Goal: Task Accomplishment & Management: Complete application form

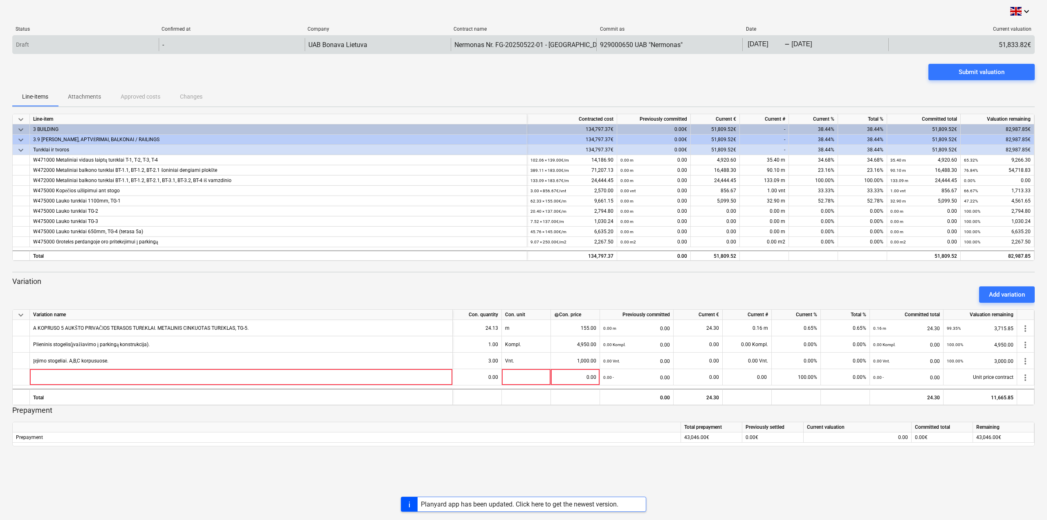
click at [83, 46] on div "Draft" at bounding box center [86, 44] width 146 height 13
click at [166, 47] on div "-" at bounding box center [232, 44] width 146 height 13
click at [196, 47] on div "-" at bounding box center [232, 44] width 146 height 13
click at [197, 47] on div "-" at bounding box center [232, 44] width 146 height 13
click at [175, 50] on div "-" at bounding box center [232, 44] width 146 height 13
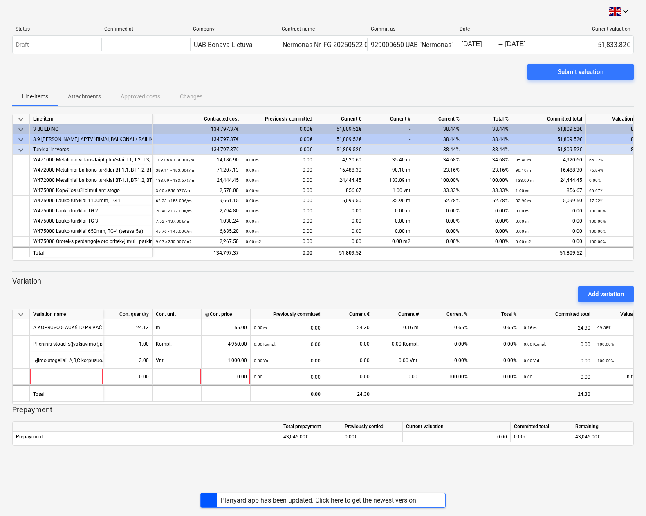
click at [456, 74] on div "Submit valuation" at bounding box center [322, 75] width 621 height 23
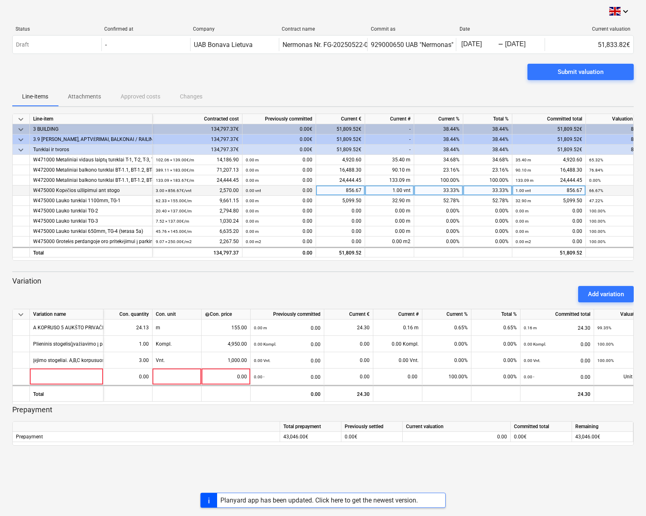
click at [399, 191] on div "1.00 vnt" at bounding box center [389, 191] width 49 height 10
type input "0"
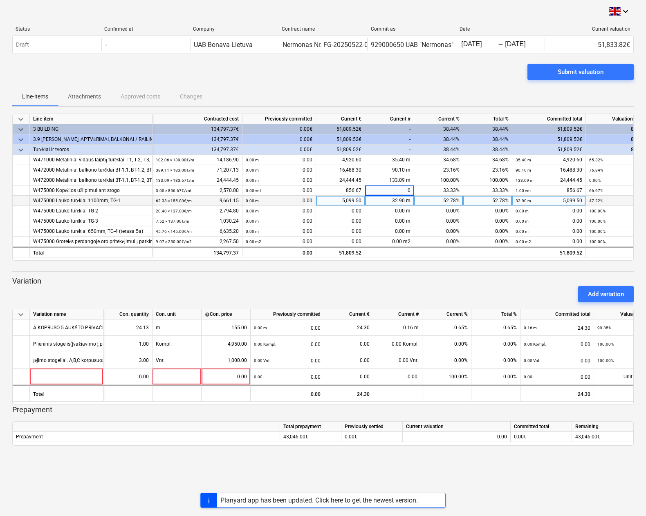
click at [406, 203] on span at bounding box center [405, 201] width 1 height 6
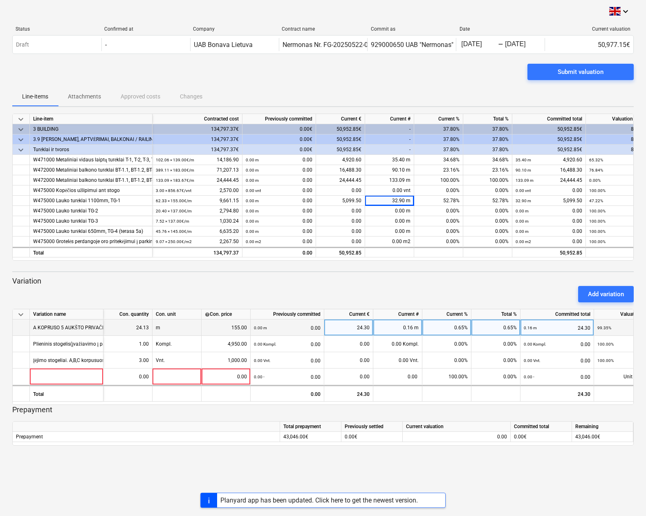
click at [365, 334] on div "24.30" at bounding box center [348, 328] width 42 height 16
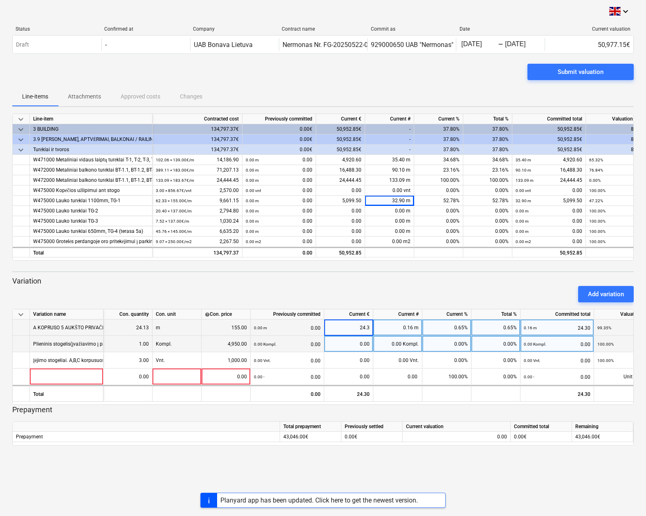
type input "0"
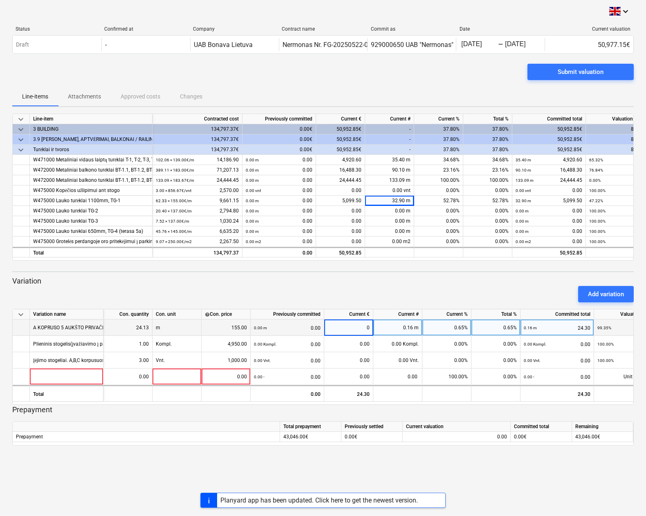
click at [378, 283] on div "Add variation" at bounding box center [323, 294] width 628 height 23
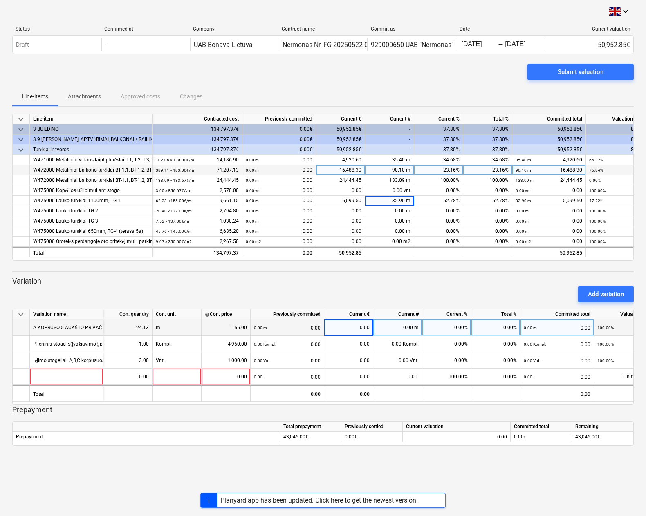
click at [403, 169] on div "90.10 m" at bounding box center [389, 170] width 49 height 10
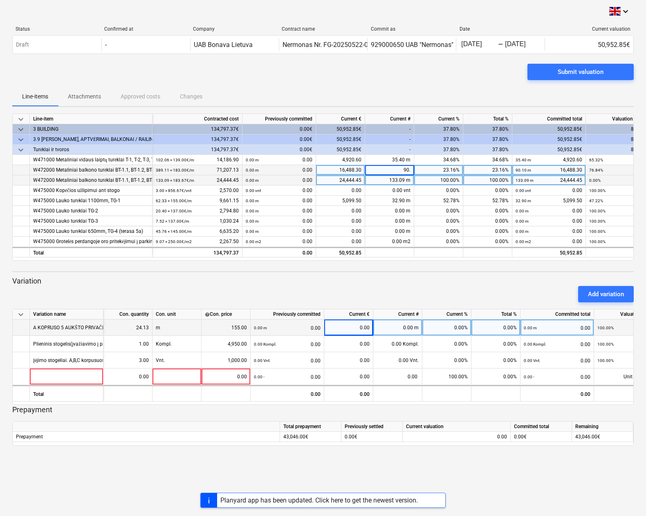
type input "90.2"
click at [401, 170] on div "90.20 m" at bounding box center [389, 170] width 49 height 10
click at [406, 170] on input "90.2" at bounding box center [389, 170] width 49 height 10
click at [407, 170] on input "90.2" at bounding box center [389, 170] width 49 height 10
type input "91.2"
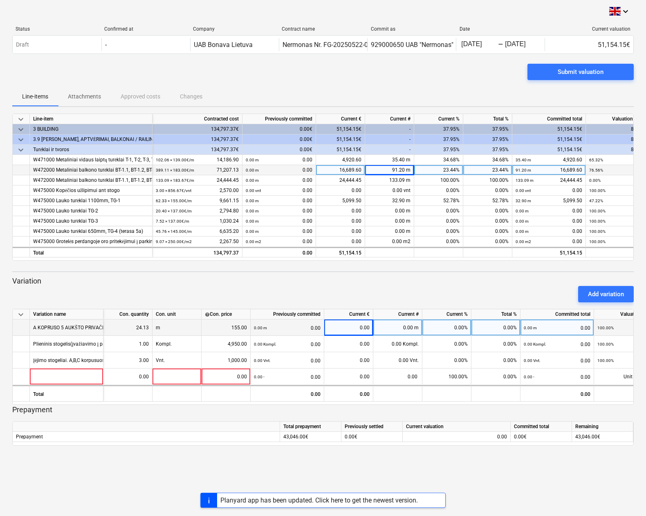
click at [397, 168] on div "91.20 m" at bounding box center [389, 170] width 49 height 10
type input "90.3"
click at [405, 173] on span at bounding box center [405, 170] width 1 height 6
click at [409, 173] on input "90.3" at bounding box center [389, 170] width 49 height 10
click at [409, 170] on input "90.3" at bounding box center [389, 170] width 49 height 10
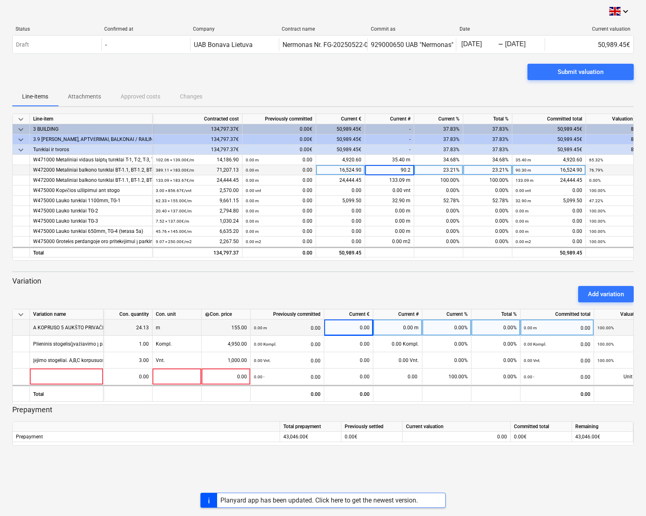
type input "90.25"
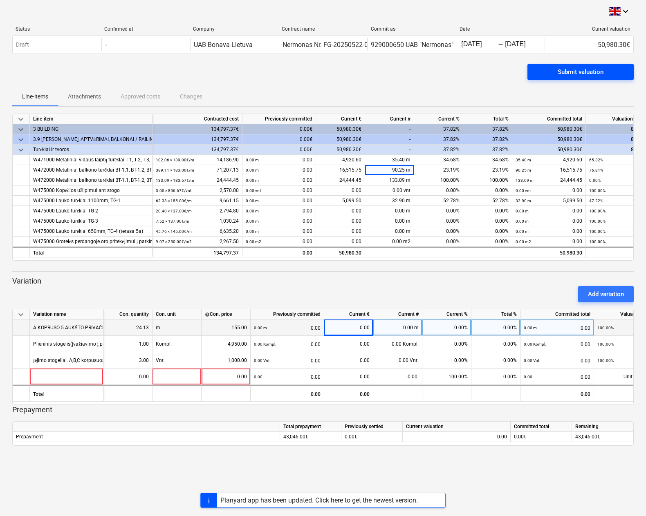
click at [590, 72] on div "Submit valuation" at bounding box center [581, 72] width 46 height 11
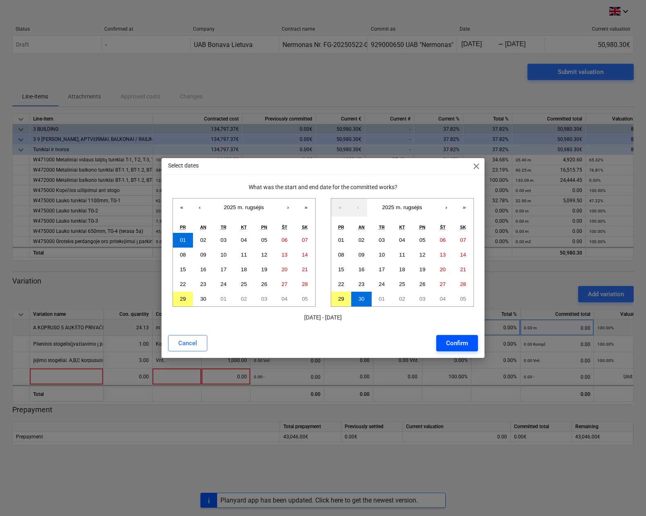
click at [453, 345] on div "Confirm" at bounding box center [457, 343] width 22 height 11
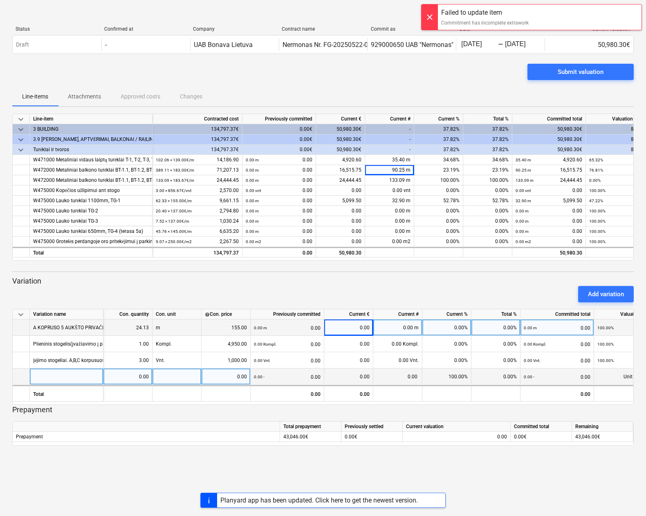
click at [84, 374] on div at bounding box center [67, 377] width 74 height 16
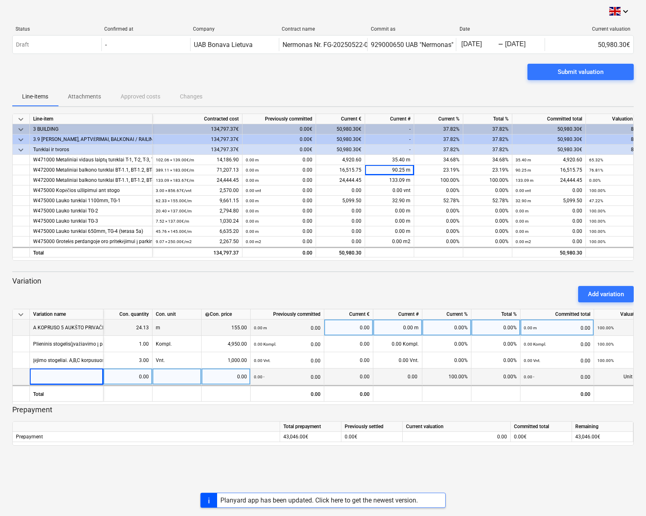
drag, startPoint x: 104, startPoint y: 313, endPoint x: 135, endPoint y: 318, distance: 31.1
click at [135, 318] on div "Con. quantity" at bounding box center [127, 314] width 49 height 10
click at [87, 378] on div at bounding box center [67, 377] width 74 height 16
click at [179, 383] on div at bounding box center [176, 377] width 49 height 16
type input "1"
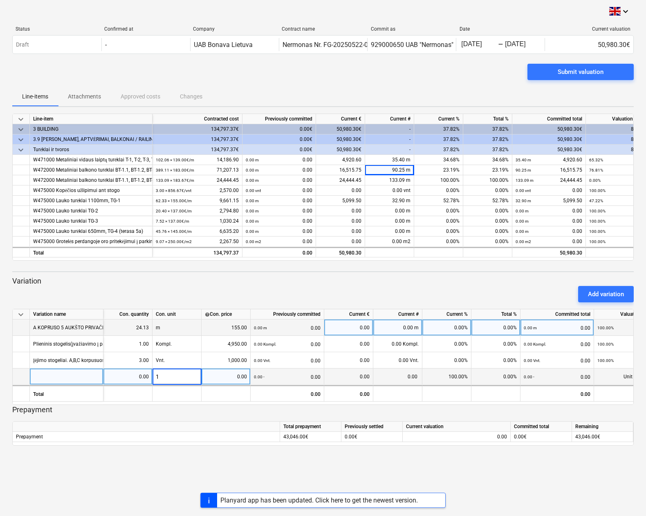
click at [244, 380] on div "0.00" at bounding box center [226, 377] width 42 height 16
click at [228, 441] on div "Prepayment" at bounding box center [146, 437] width 267 height 10
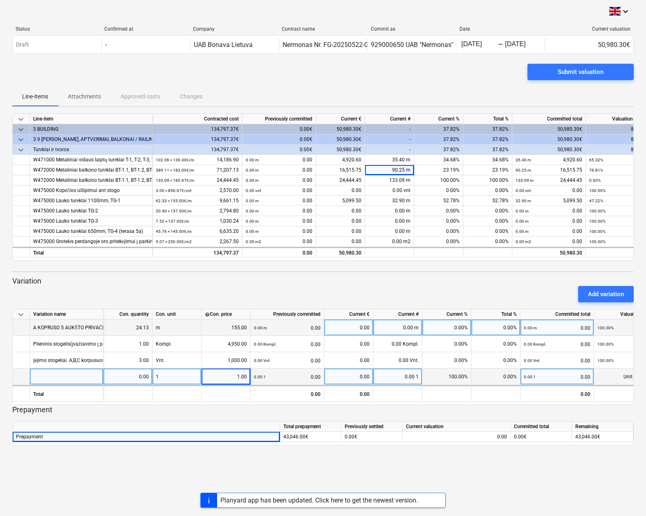
click at [599, 81] on div "Submit valuation" at bounding box center [322, 75] width 621 height 23
click at [599, 74] on div "Submit valuation" at bounding box center [581, 72] width 46 height 11
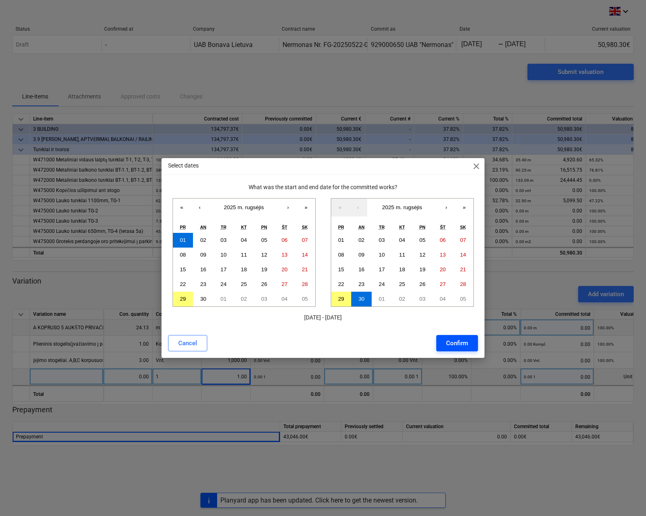
click at [459, 341] on div "Confirm" at bounding box center [457, 343] width 22 height 11
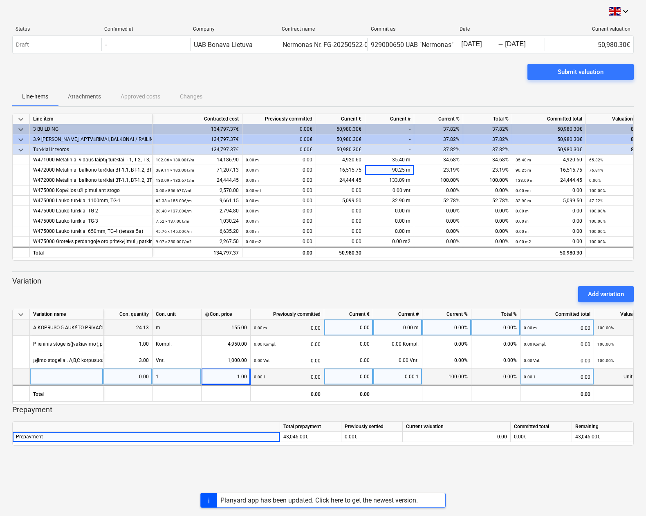
click at [82, 372] on div at bounding box center [67, 377] width 74 height 16
type input "1"
click at [261, 295] on div "Add variation" at bounding box center [323, 294] width 628 height 23
click at [582, 68] on div "Submit valuation" at bounding box center [581, 72] width 46 height 11
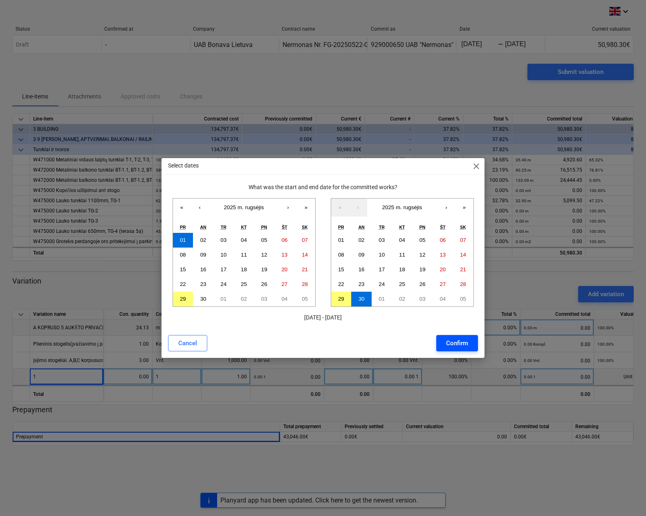
click at [478, 338] on div "Cancel Confirm" at bounding box center [323, 343] width 320 height 23
click at [474, 340] on button "Confirm" at bounding box center [457, 343] width 42 height 16
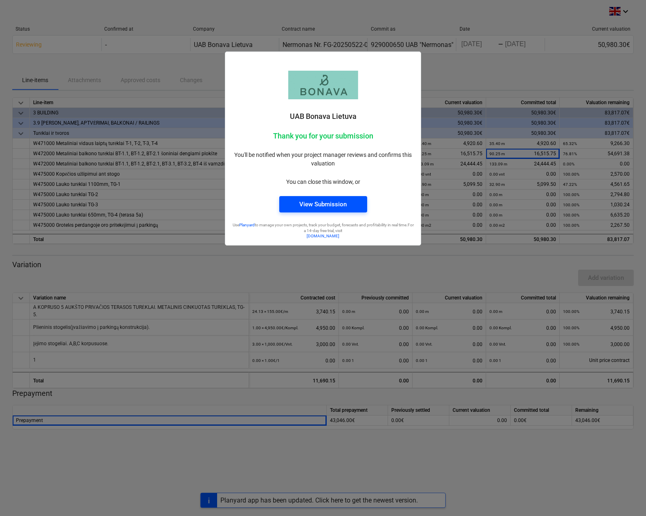
click at [356, 205] on span "View Submission" at bounding box center [323, 204] width 68 height 11
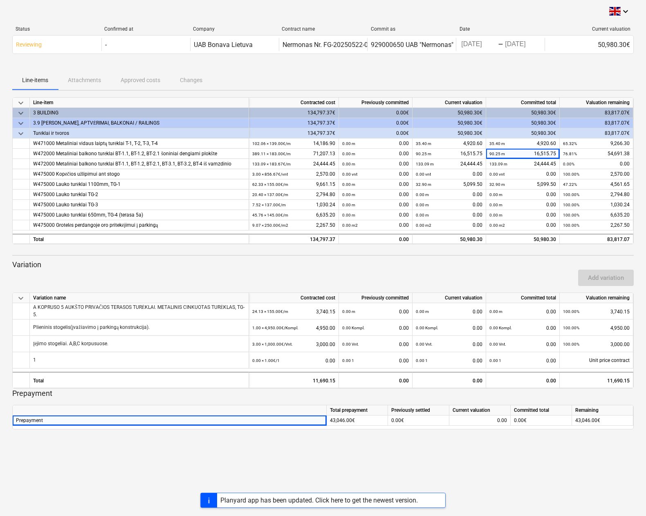
click at [392, 502] on div "Planyard app has been updated. Click here to get the newest version." at bounding box center [318, 501] width 197 height 8
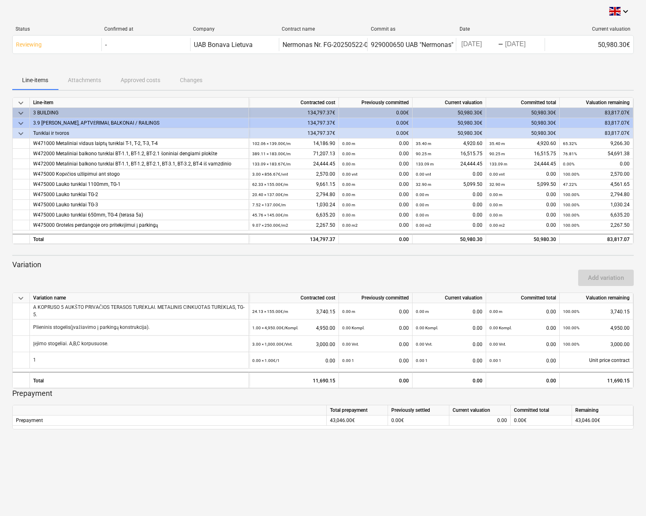
click at [83, 500] on div "keyboard_arrow_down Status Confirmed at Company Contract name Commit as Date Cu…" at bounding box center [323, 258] width 646 height 516
